Goal: Navigation & Orientation: Find specific page/section

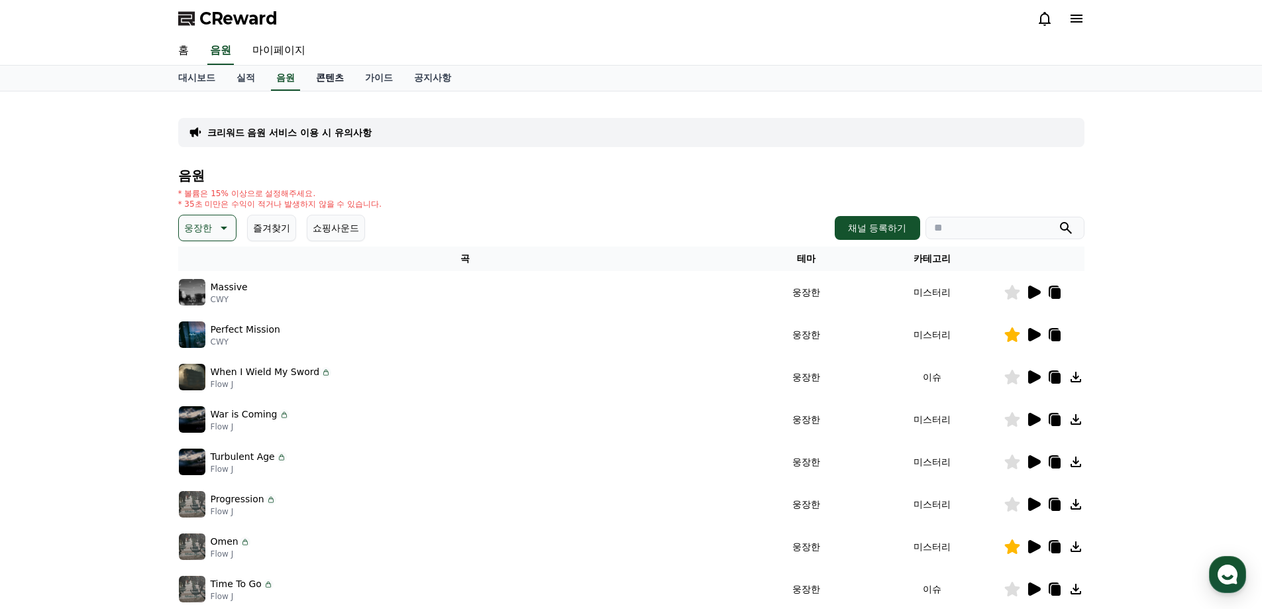
click at [317, 72] on link "콘텐츠" at bounding box center [329, 78] width 49 height 25
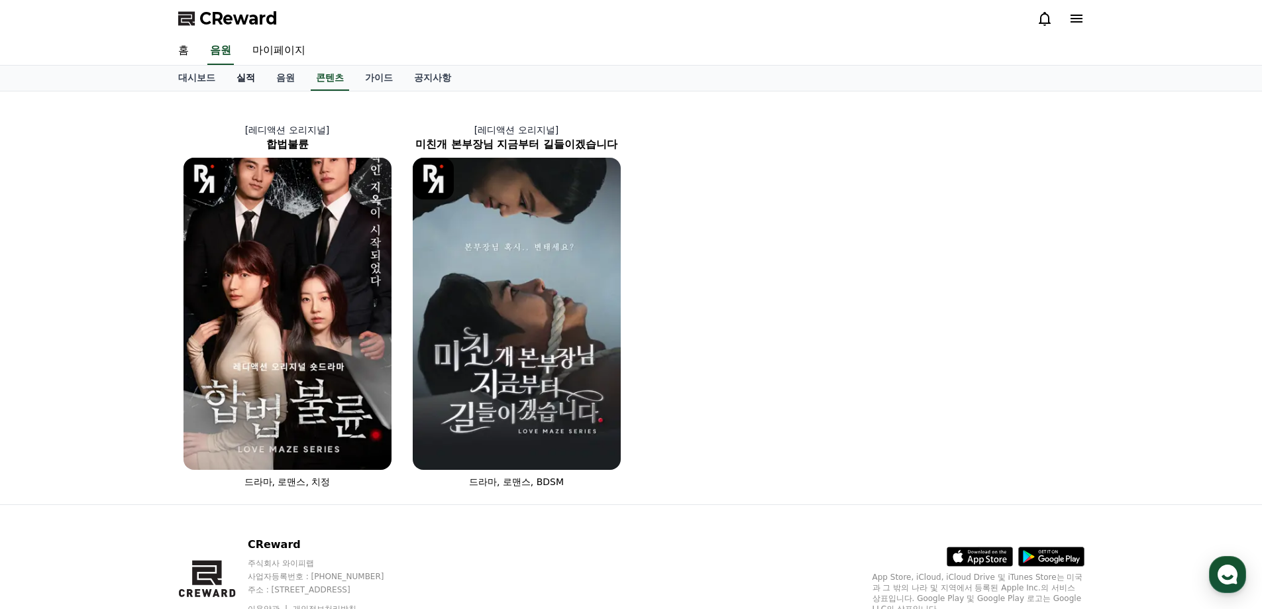
click at [235, 74] on link "실적" at bounding box center [246, 78] width 40 height 25
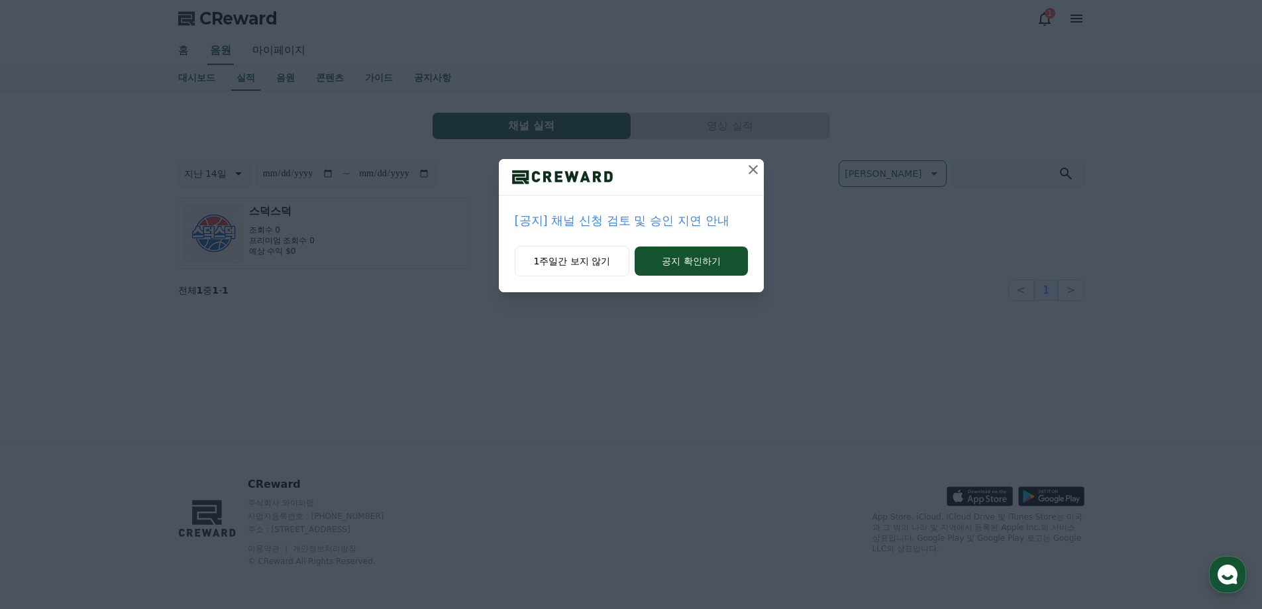
click at [747, 166] on icon at bounding box center [753, 170] width 16 height 16
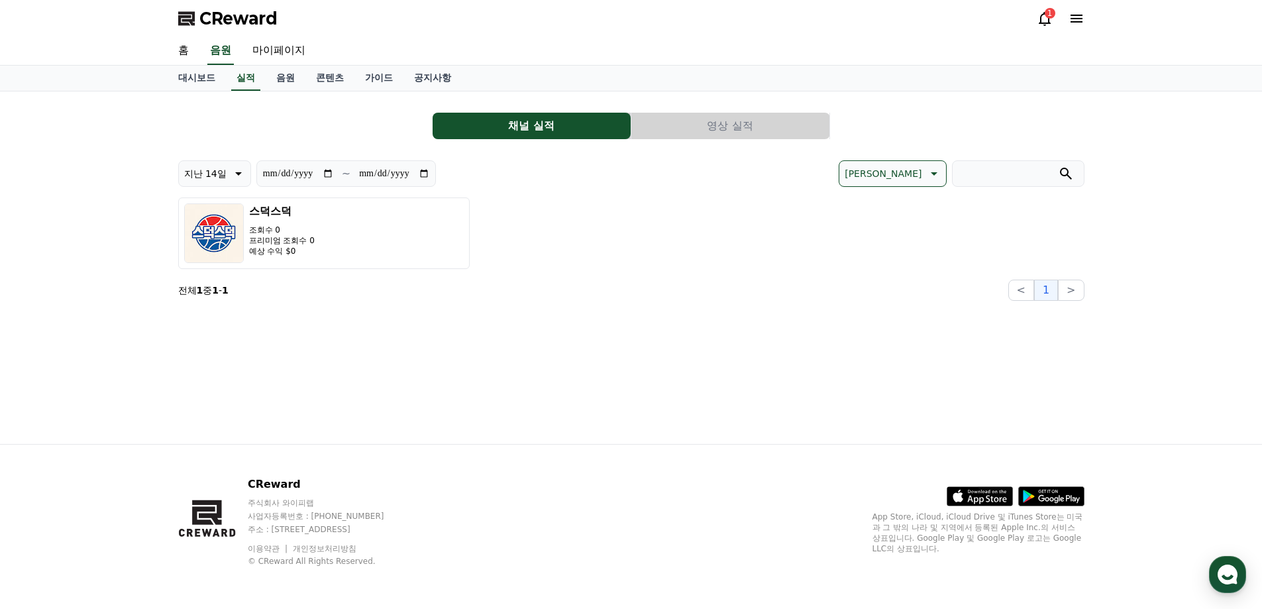
click at [1048, 17] on div "1" at bounding box center [1050, 13] width 11 height 11
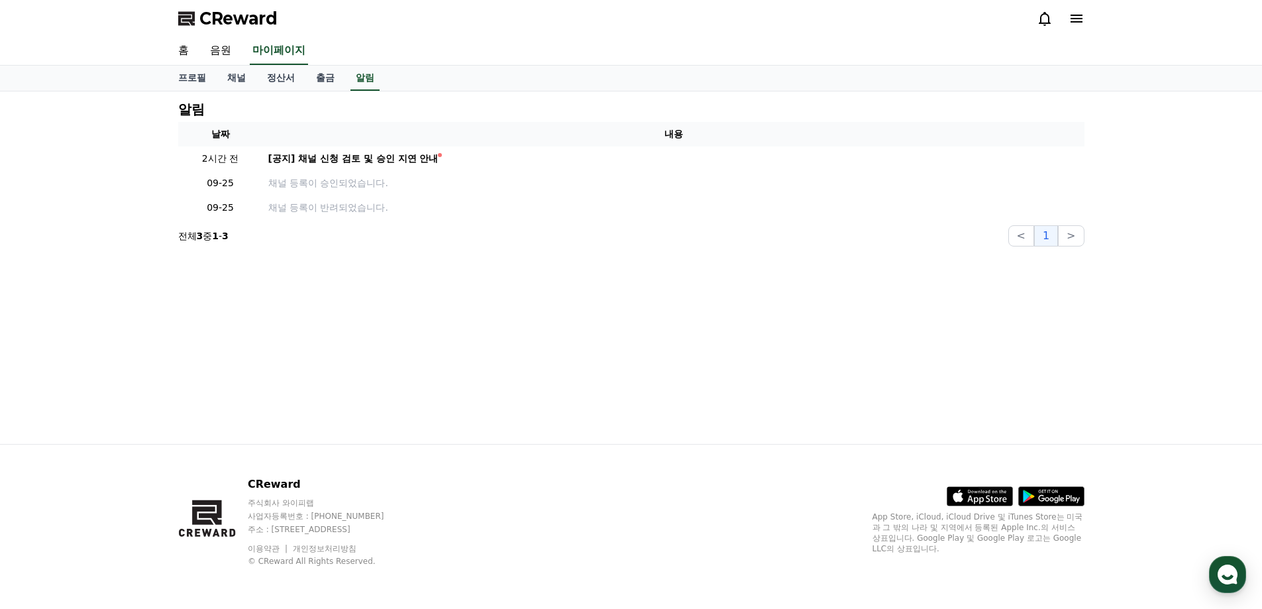
click at [1083, 21] on icon at bounding box center [1077, 19] width 16 height 16
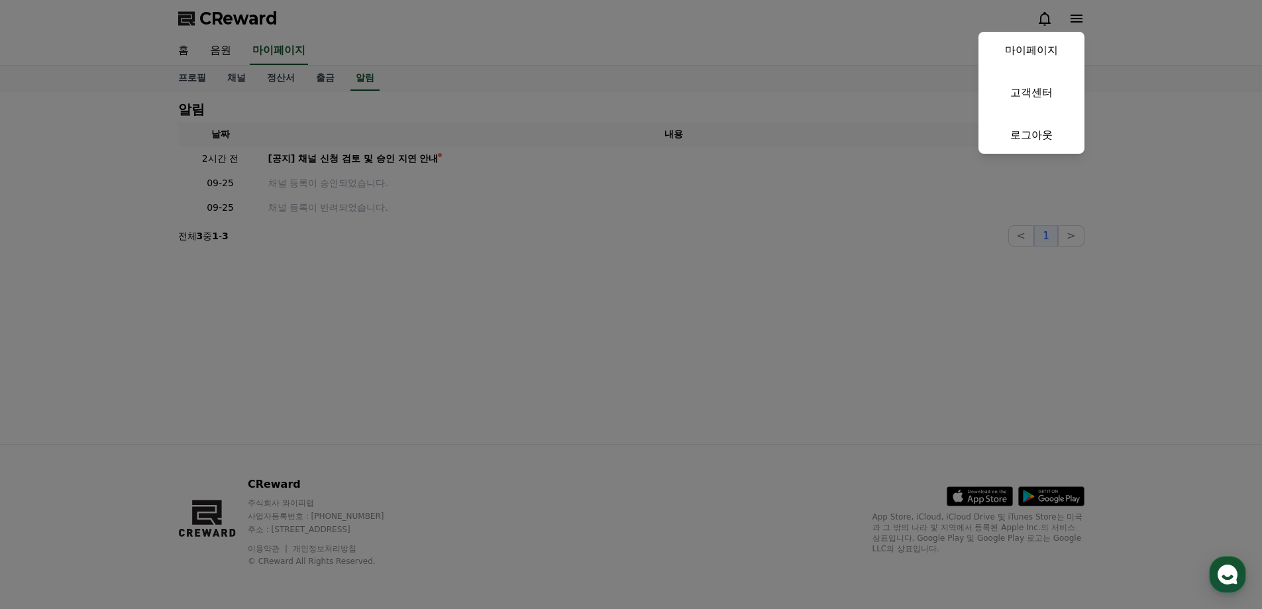
click at [366, 123] on button "close" at bounding box center [631, 304] width 1262 height 609
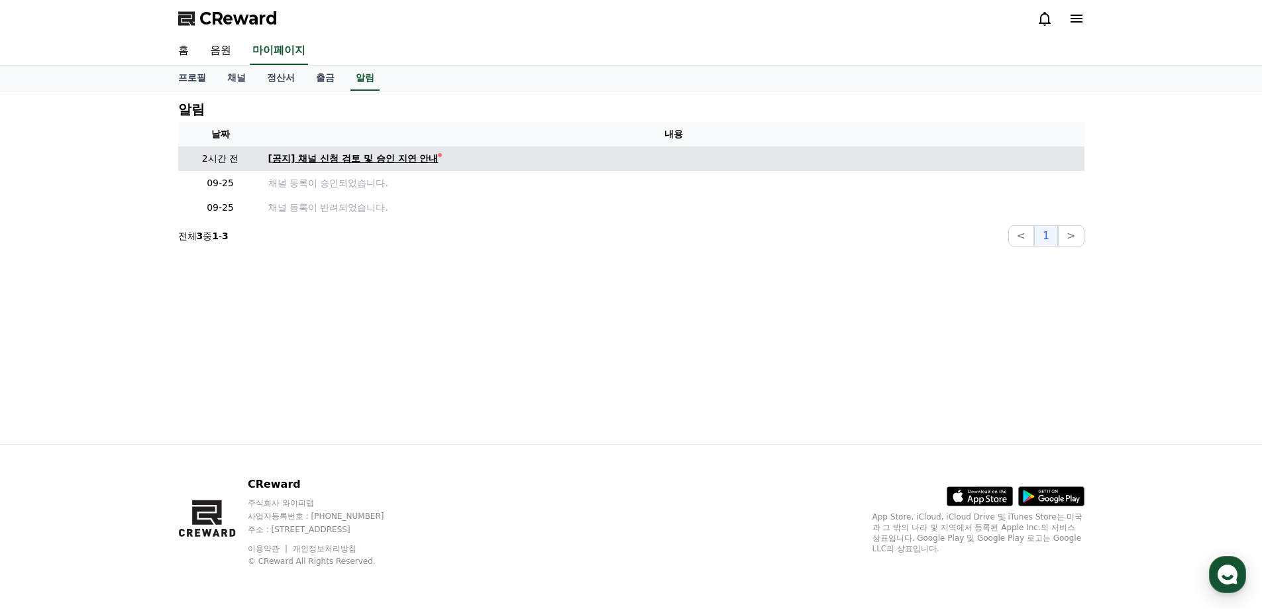
click at [354, 156] on div "[공지] 채널 신청 검토 및 승인 지연 안내" at bounding box center [353, 159] width 170 height 14
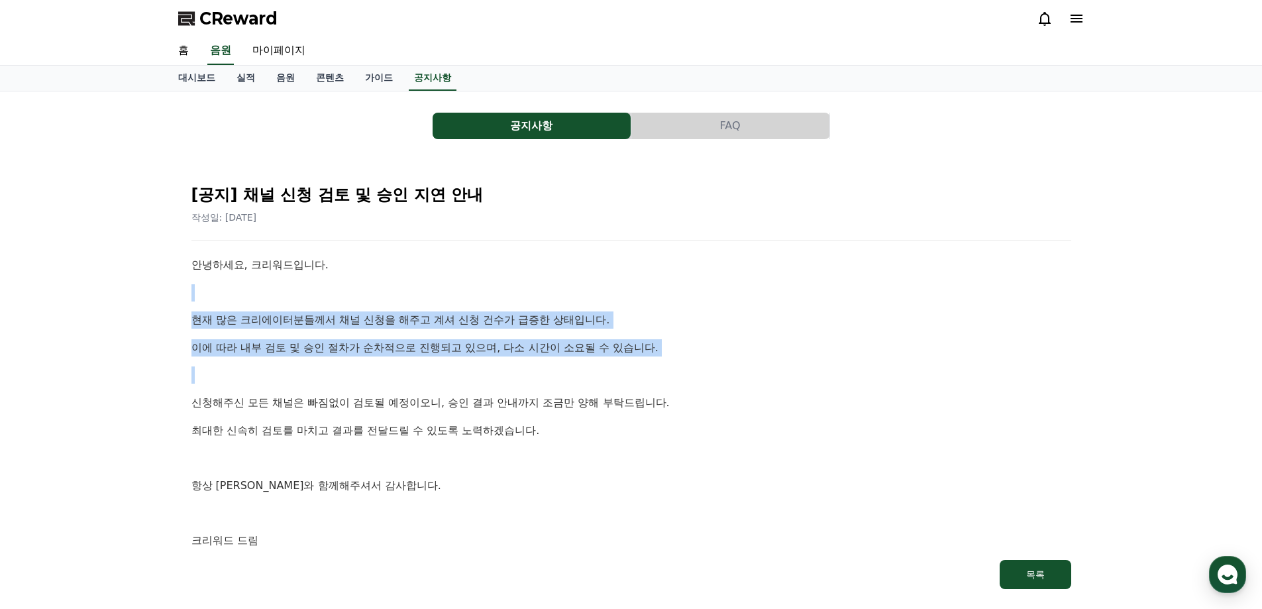
drag, startPoint x: 569, startPoint y: 334, endPoint x: 725, endPoint y: 390, distance: 165.6
click at [681, 378] on div "안녕하세요, 크리워드입니다. 현재 많은 크리에이터분들께서 채널 신청을 해주고 계셔 신청 건수가 급증한 상태입니다. 이에 따라 내부 검토 및 승…" at bounding box center [631, 402] width 880 height 293
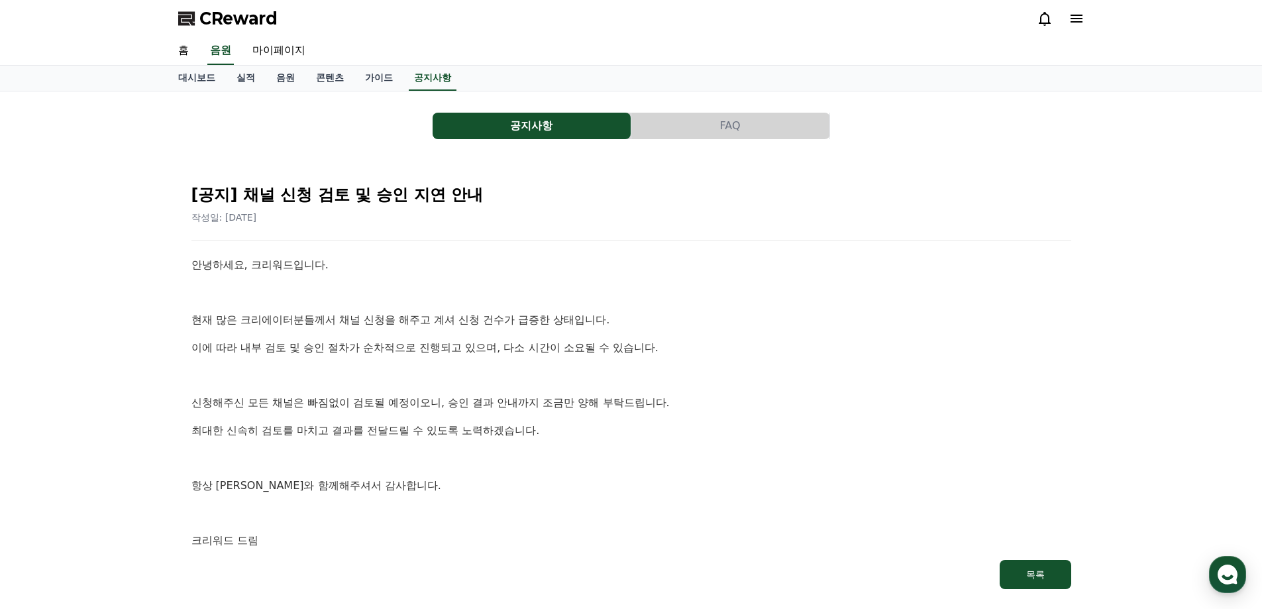
click at [725, 390] on div "안녕하세요, 크리워드입니다. 현재 많은 크리에이터분들께서 채널 신청을 해주고 계셔 신청 건수가 급증한 상태입니다. 이에 따라 내부 검토 및 승…" at bounding box center [631, 402] width 880 height 293
click at [373, 74] on link "가이드" at bounding box center [378, 78] width 49 height 25
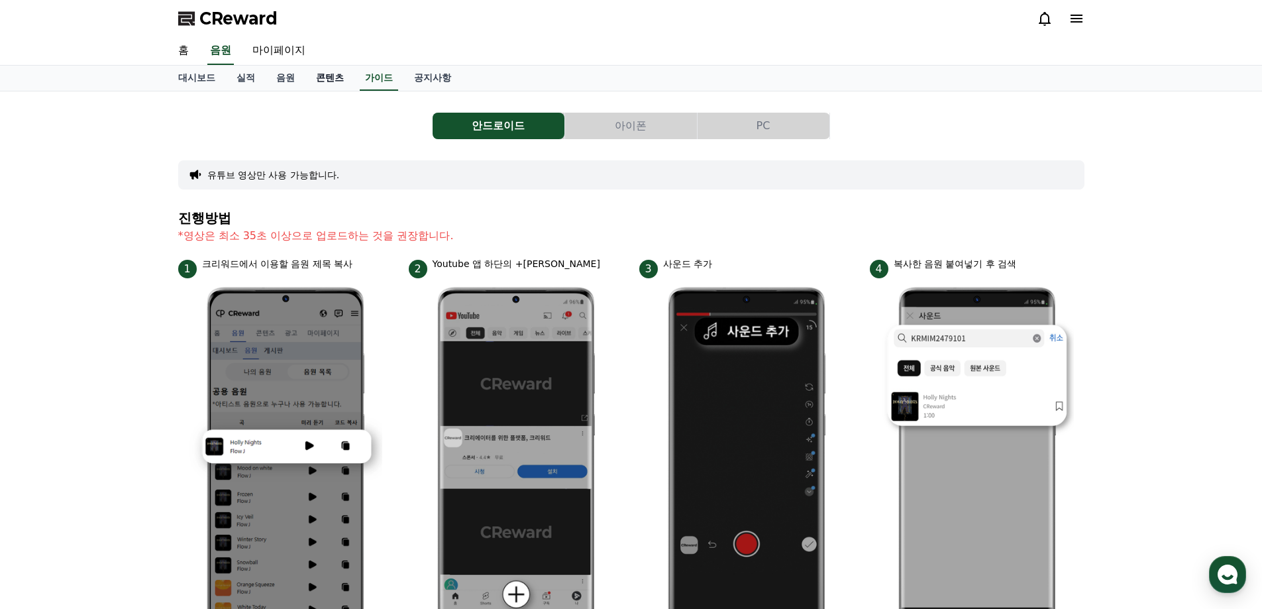
click at [328, 75] on link "콘텐츠" at bounding box center [329, 78] width 49 height 25
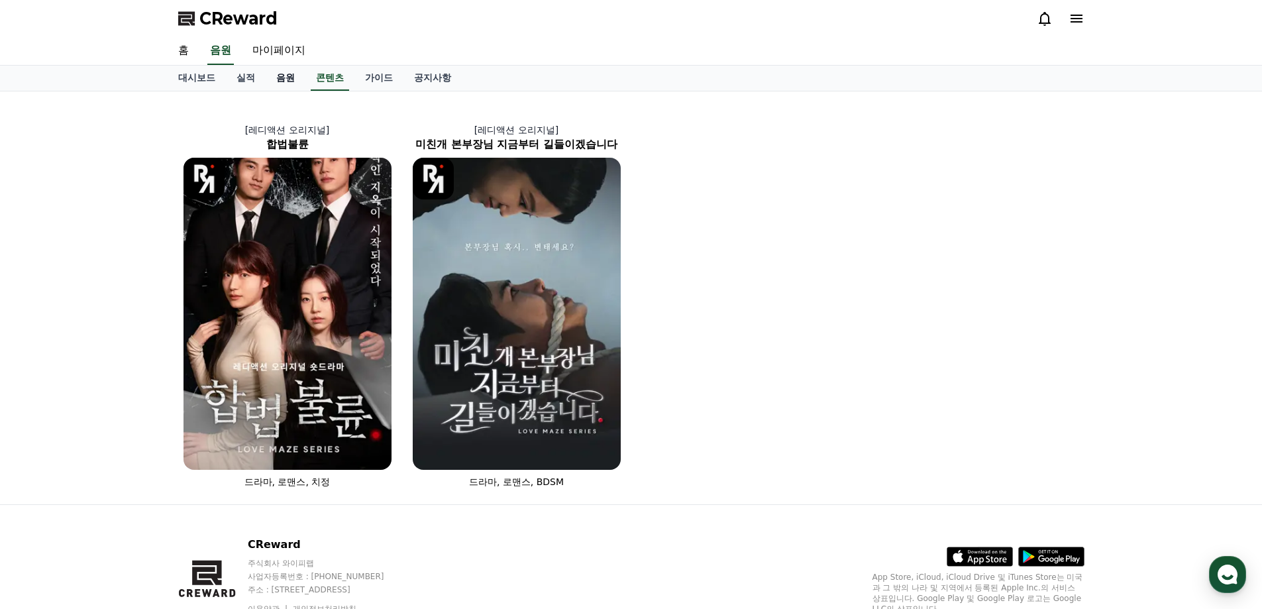
click at [285, 79] on link "음원" at bounding box center [286, 78] width 40 height 25
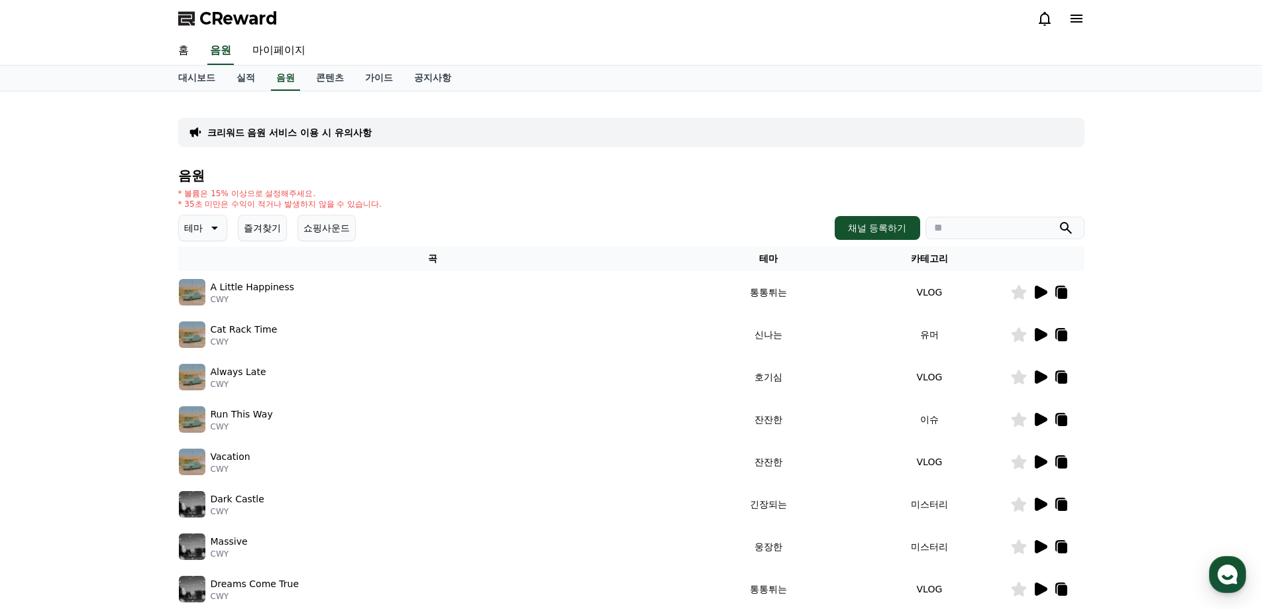
click at [1061, 289] on icon at bounding box center [1061, 293] width 9 height 11
click at [238, 78] on link "실적" at bounding box center [246, 78] width 40 height 25
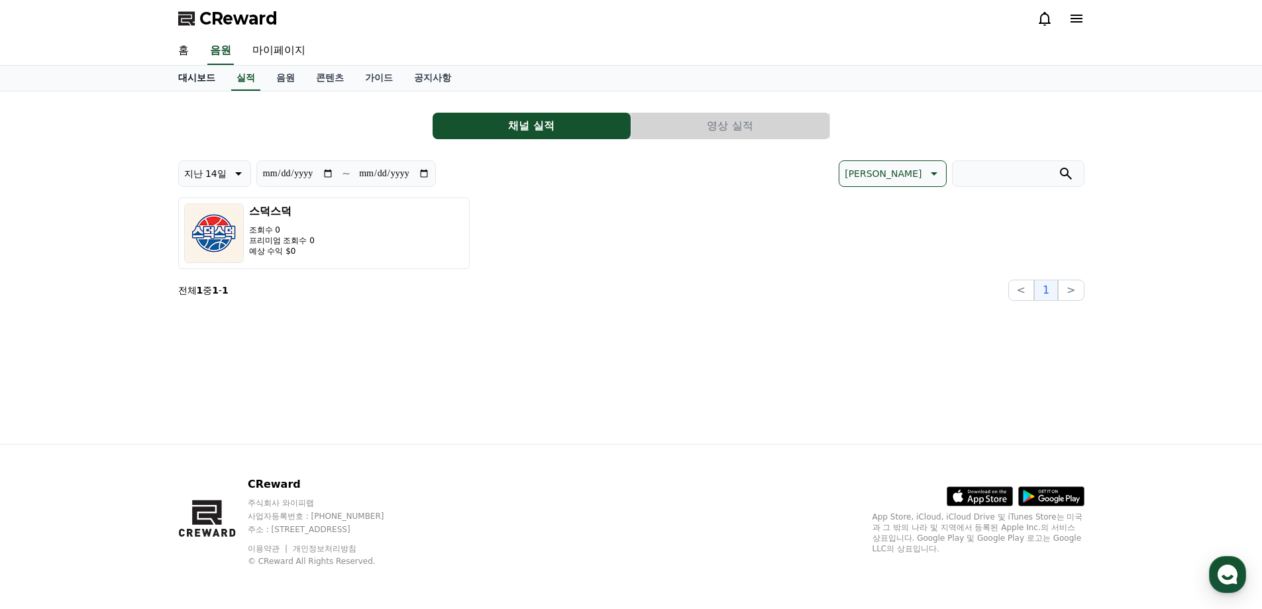
click at [191, 70] on link "대시보드" at bounding box center [197, 78] width 58 height 25
